Goal: Task Accomplishment & Management: Manage account settings

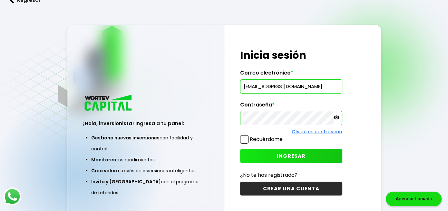
click at [301, 153] on span "INGRESAR" at bounding box center [291, 156] width 29 height 7
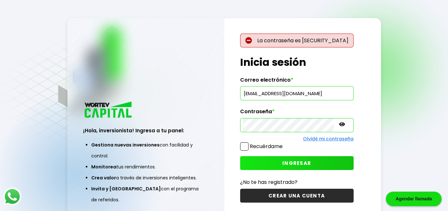
click at [339, 124] on icon at bounding box center [342, 124] width 6 height 4
click at [339, 124] on icon at bounding box center [342, 124] width 6 height 5
click at [317, 97] on input "[EMAIL_ADDRESS][DOMAIN_NAME]" at bounding box center [297, 93] width 108 height 14
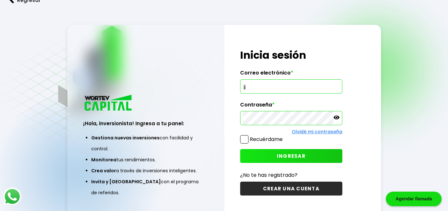
type input "j"
click at [380, 116] on div "¡Hola, inversionista! Ingresa tus credenciales para iniciar sesión Inicia sesió…" at bounding box center [302, 122] width 157 height 194
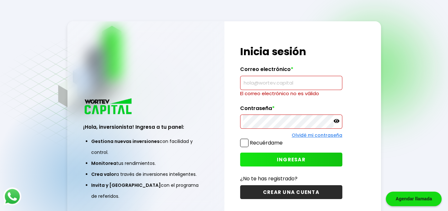
click at [356, 96] on div "¡Hola, inversionista! Ingresa tus credenciales para iniciar sesión Inicia sesió…" at bounding box center [290, 122] width 133 height 202
click at [287, 74] on label "Correo electrónico *" at bounding box center [291, 71] width 102 height 10
click at [283, 79] on input "text" at bounding box center [291, 83] width 96 height 14
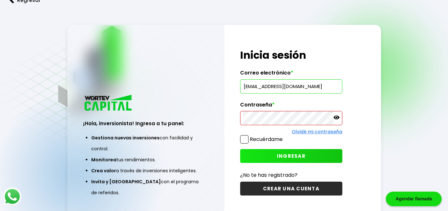
type input "[EMAIL_ADDRESS][DOMAIN_NAME]"
click at [305, 161] on button "INGRESAR" at bounding box center [291, 156] width 102 height 14
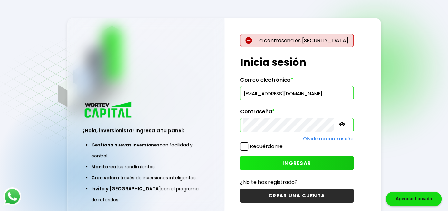
click at [339, 124] on icon at bounding box center [342, 124] width 6 height 6
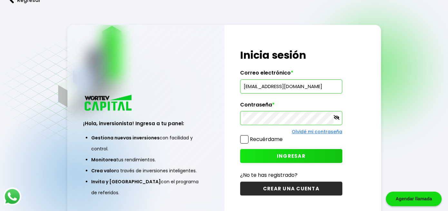
click at [297, 159] on span "INGRESAR" at bounding box center [291, 156] width 29 height 7
